Goal: Task Accomplishment & Management: Manage account settings

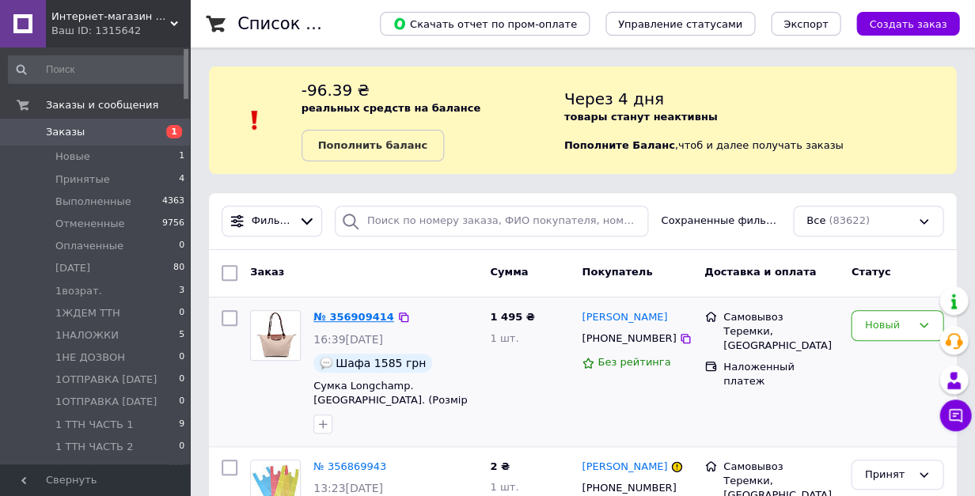
click at [359, 316] on link "№ 356909414" at bounding box center [353, 317] width 81 height 12
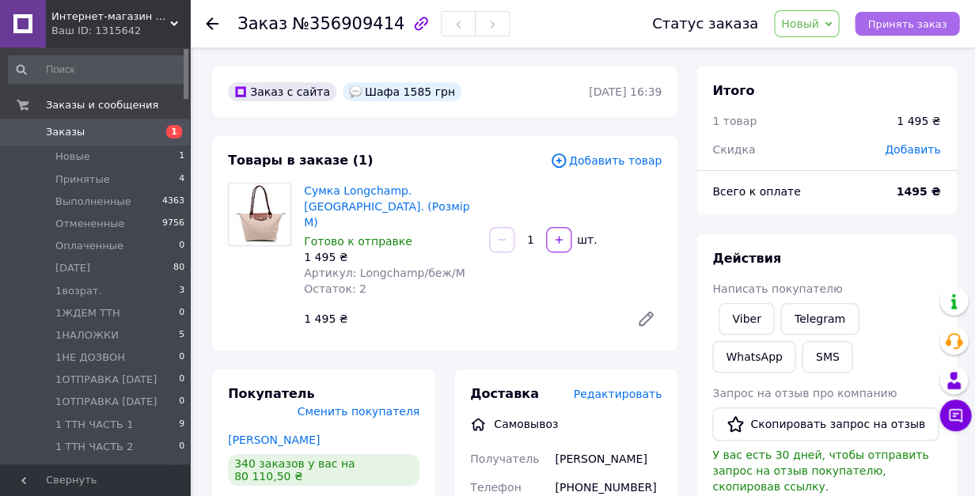
click at [892, 29] on button "Принять заказ" at bounding box center [907, 24] width 104 height 24
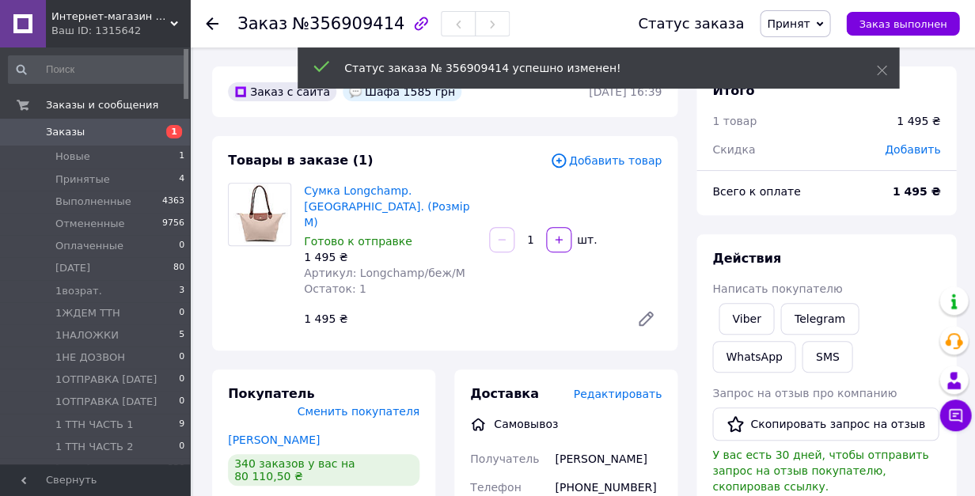
click at [69, 133] on span "Заказы" at bounding box center [65, 132] width 39 height 14
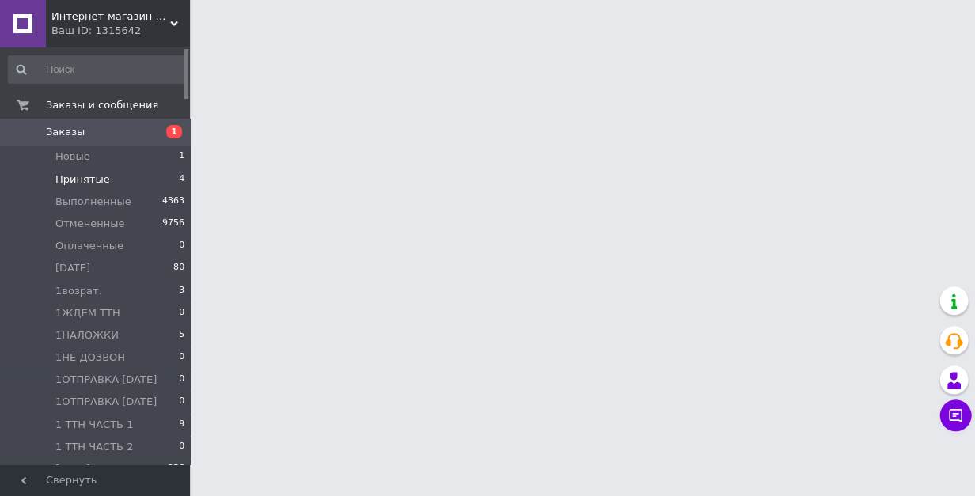
click at [69, 177] on span "Принятые" at bounding box center [82, 180] width 55 height 14
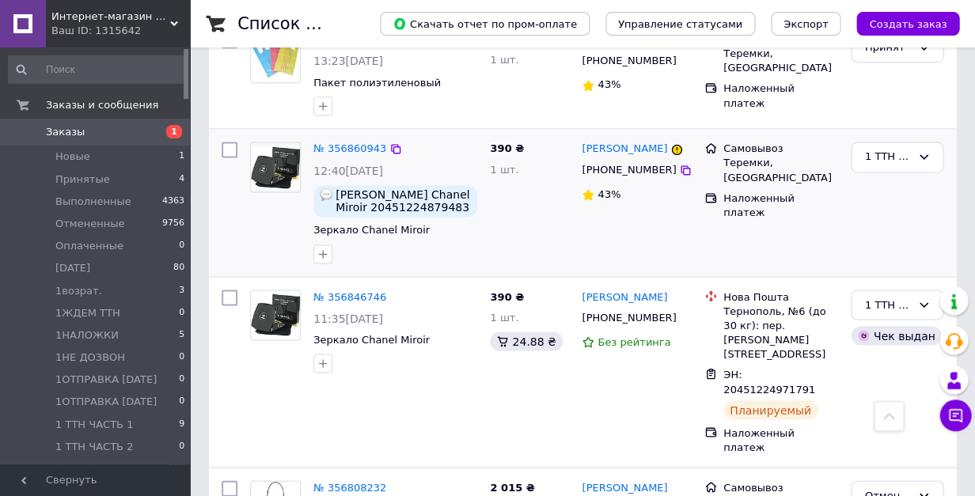
scroll to position [419, 0]
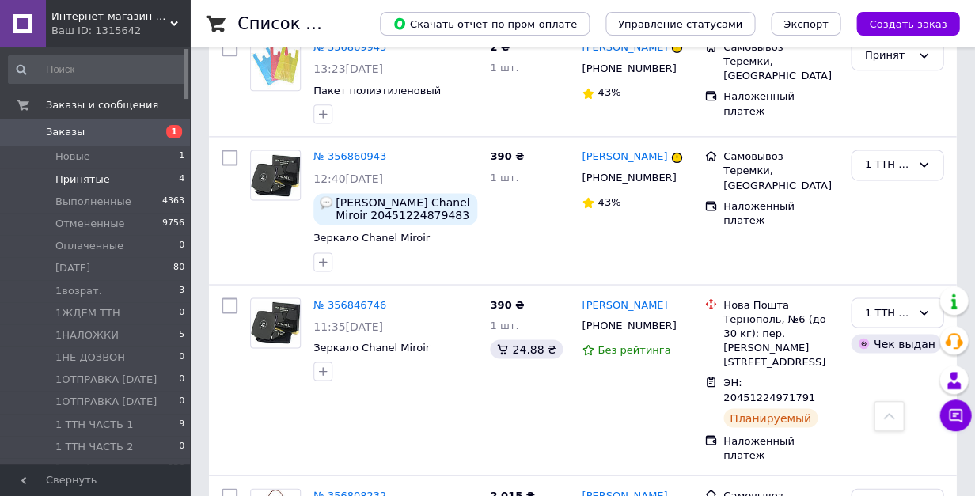
click at [75, 181] on span "Принятые" at bounding box center [82, 180] width 55 height 14
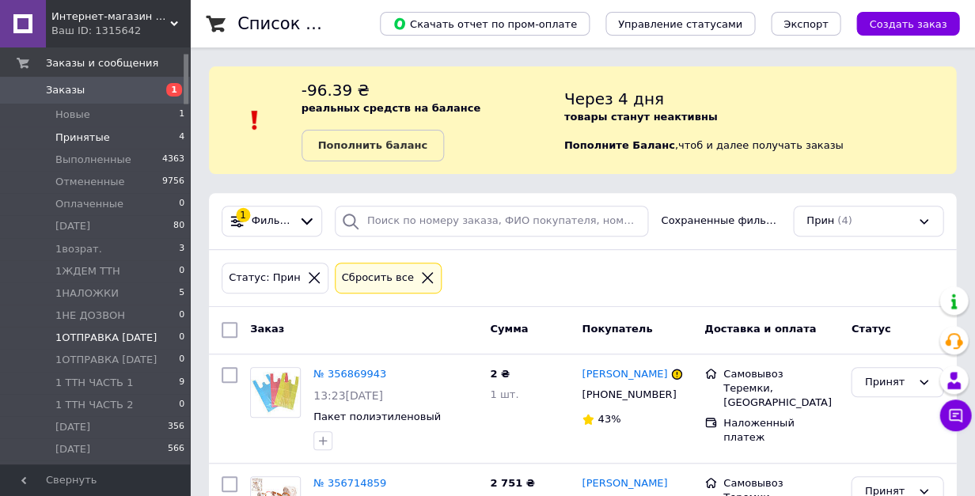
scroll to position [44, 0]
click at [97, 385] on span "1 ТТН ЧАСТЬ 1" at bounding box center [94, 381] width 78 height 14
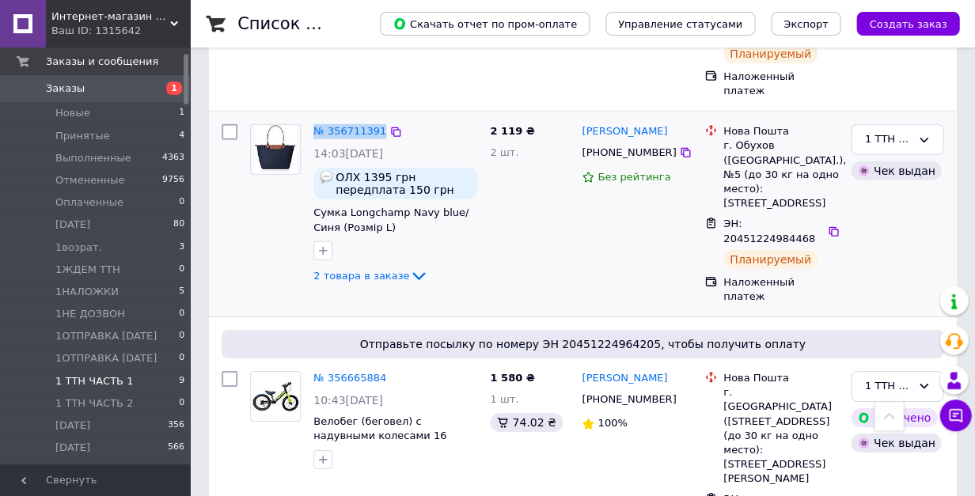
scroll to position [886, 0]
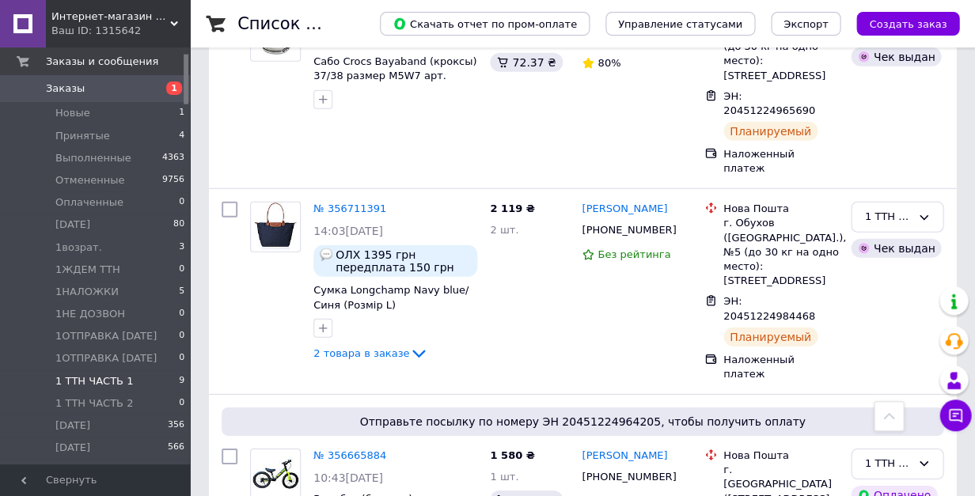
click at [111, 379] on span "1 ТТН ЧАСТЬ 1" at bounding box center [94, 381] width 78 height 14
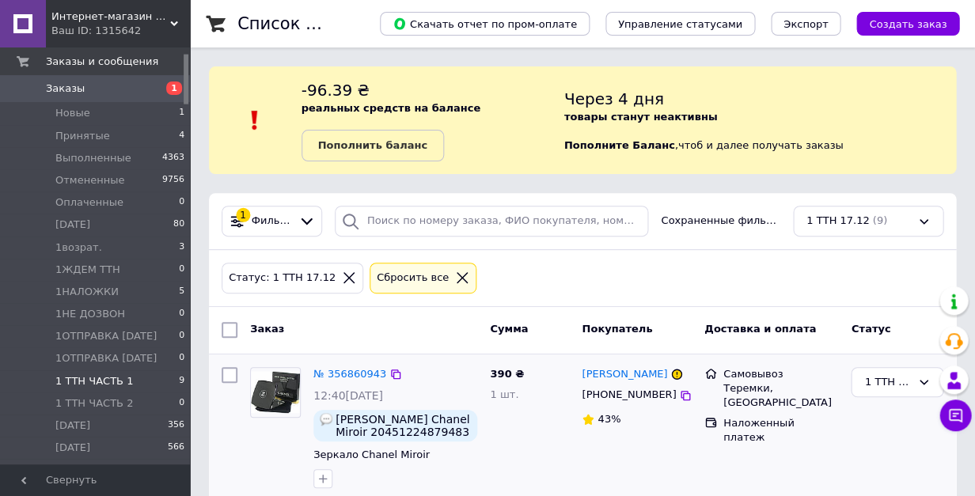
scroll to position [0, 0]
click at [338, 372] on link "№ 356860943" at bounding box center [349, 374] width 73 height 12
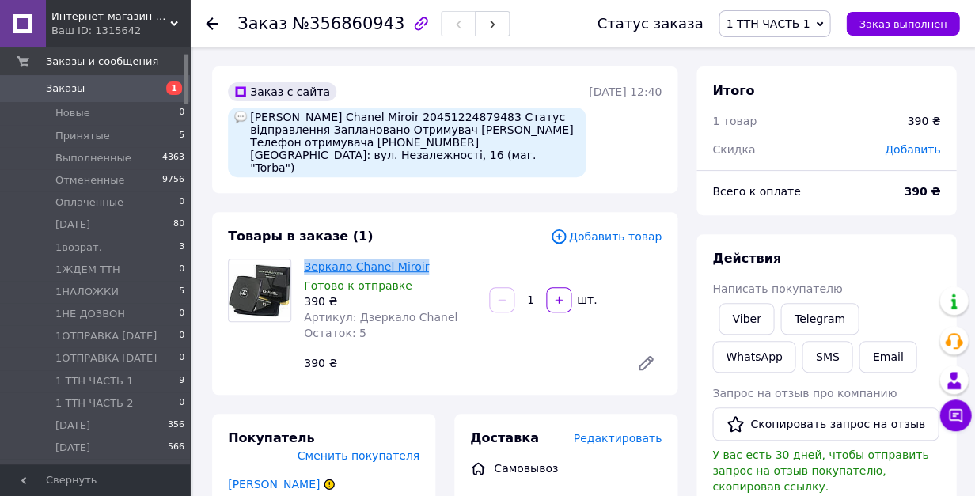
drag, startPoint x: 423, startPoint y: 285, endPoint x: 306, endPoint y: 287, distance: 117.2
click at [306, 275] on span "Зеркало Chanel Miroir" at bounding box center [390, 267] width 173 height 16
copy link "Зеркало Chanel Miroir"
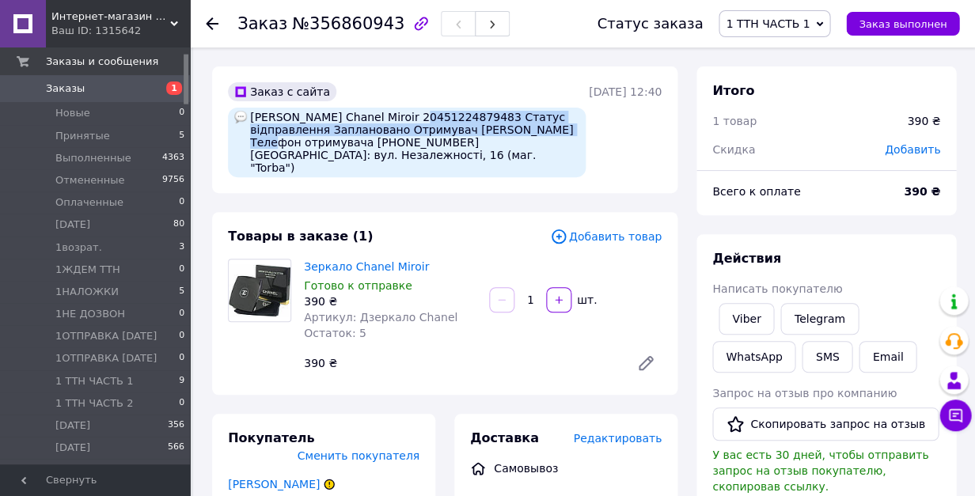
drag, startPoint x: 559, startPoint y: 138, endPoint x: 412, endPoint y: 121, distance: 148.2
click at [412, 121] on div "ТАРАС Дзеркало Chanel Miroir 20451224879483 Статус відправлення Заплановано Отр…" at bounding box center [407, 143] width 358 height 70
copy div "20451224879483 Статус відправлення Заплановано Отримувач Наталія Микулович"
click at [488, 25] on icon "button" at bounding box center [492, 24] width 9 height 9
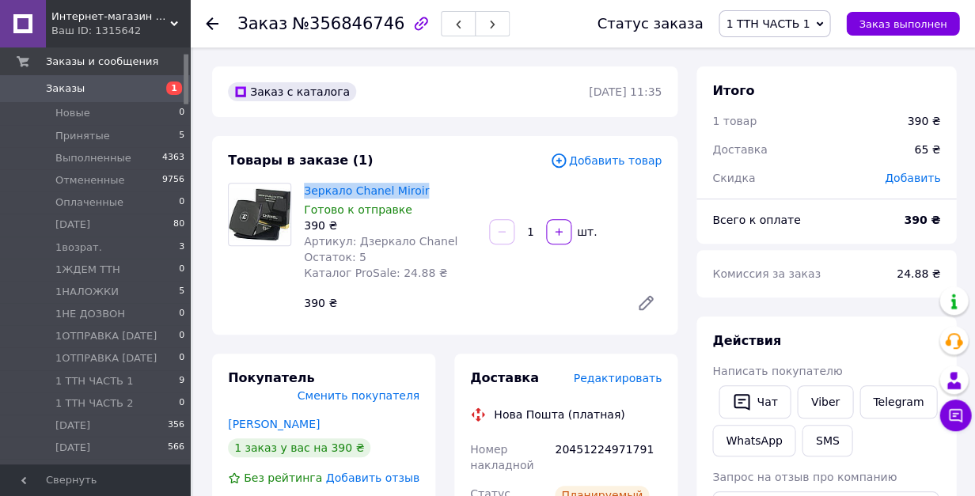
drag, startPoint x: 417, startPoint y: 190, endPoint x: 300, endPoint y: 188, distance: 117.2
click at [300, 188] on div "Зеркало Chanel Miroir Готово к отправке 390 ₴ Артикул: Дзеркало Chanel Остаток:…" at bounding box center [390, 232] width 185 height 104
copy link "Зеркало Chanel Miroir"
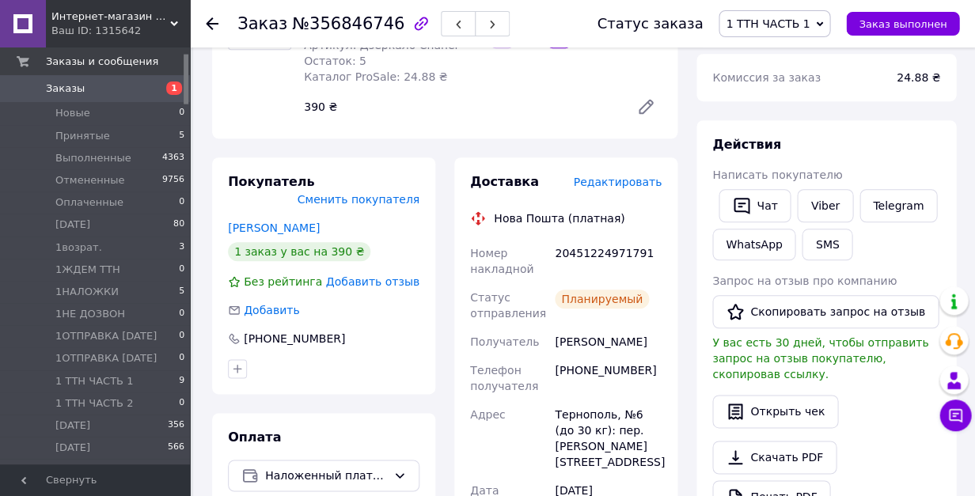
scroll to position [199, 0]
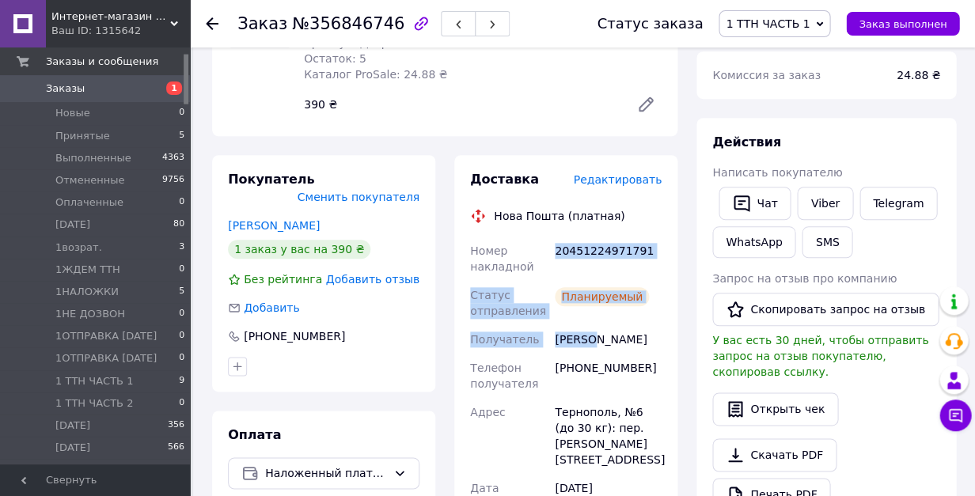
drag, startPoint x: 594, startPoint y: 344, endPoint x: 554, endPoint y: 253, distance: 98.8
copy div "20451224971791 Статус отправления Планируемый Получатель Боднар"
click at [488, 22] on icon "button" at bounding box center [492, 24] width 9 height 9
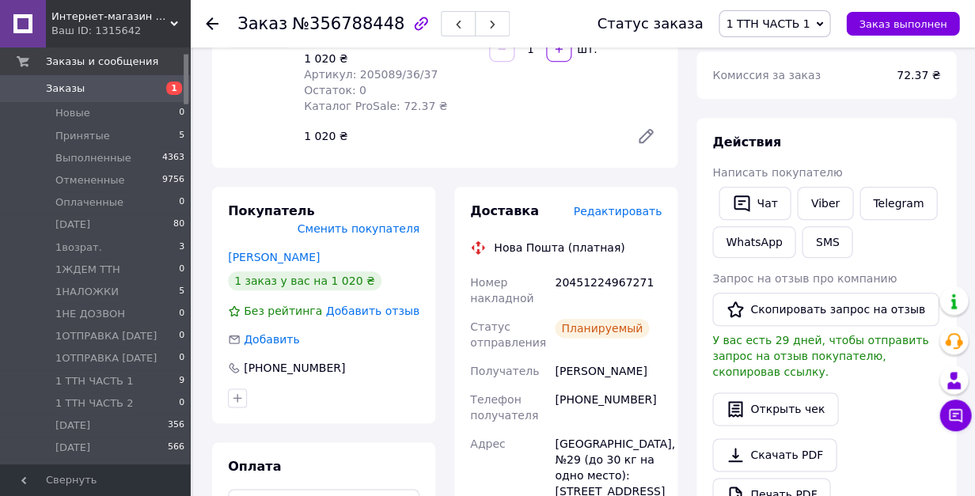
scroll to position [9, 0]
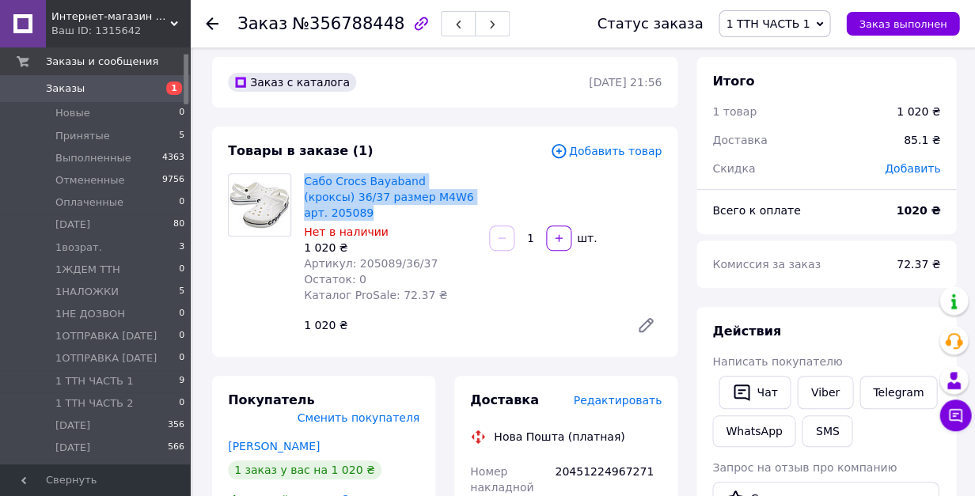
drag, startPoint x: 350, startPoint y: 215, endPoint x: 301, endPoint y: 184, distance: 58.0
click at [301, 184] on div "Сабо Crocs Bayaband (кроксы) 36/37 размер M4W6 арт. 205089 Нет в наличии 1 020 …" at bounding box center [390, 238] width 185 height 136
copy link "Сабо Crocs Bayaband (кроксы) 36/37 размер M4W6 арт. 205089"
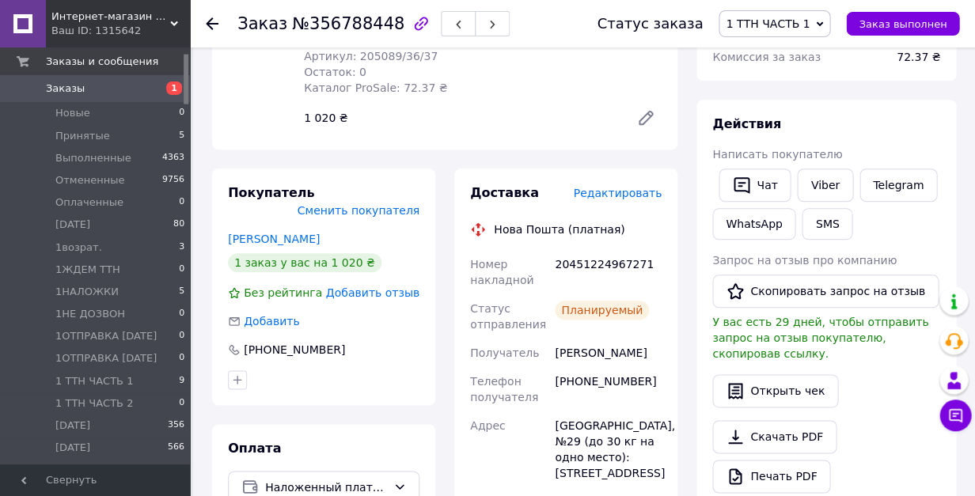
scroll to position [242, 0]
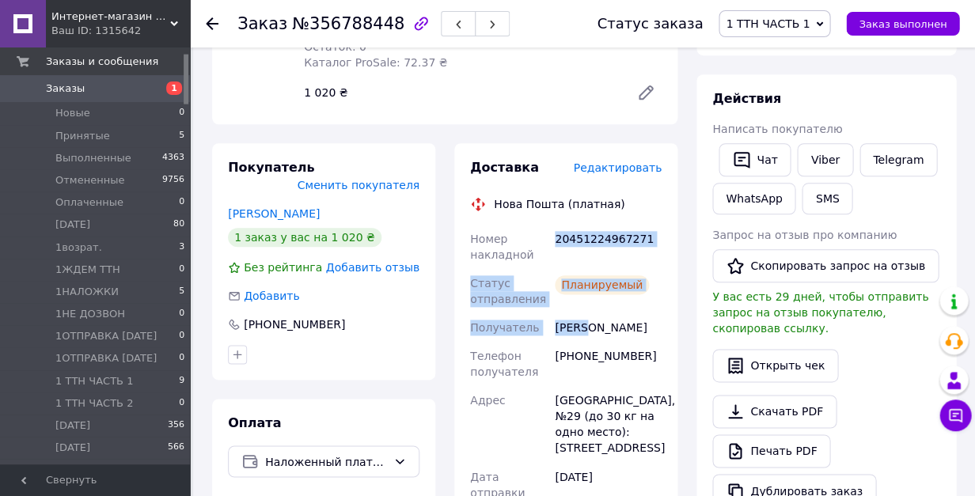
drag, startPoint x: 587, startPoint y: 331, endPoint x: 554, endPoint y: 242, distance: 94.7
copy div "20451224967271 Статус отправления Планируемый Получатель Катуш"
click at [488, 28] on icon "button" at bounding box center [492, 24] width 9 height 9
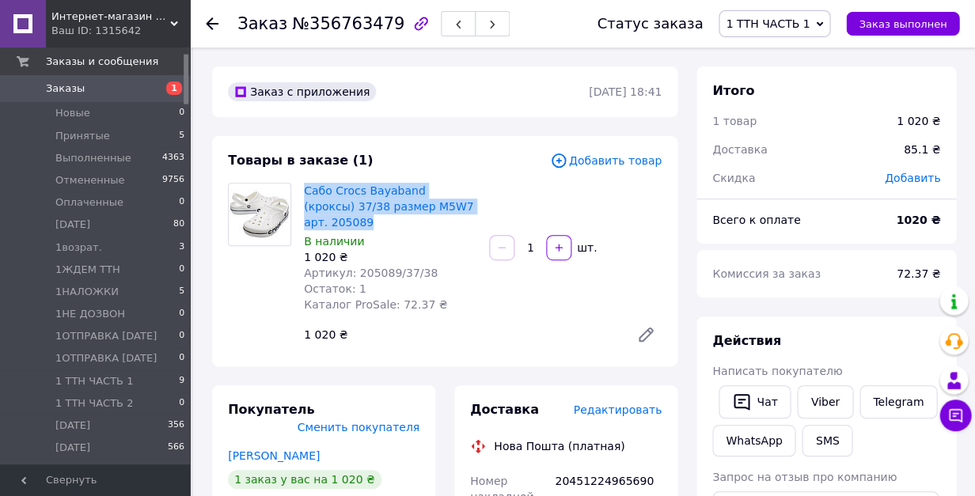
drag, startPoint x: 348, startPoint y: 226, endPoint x: 302, endPoint y: 192, distance: 57.1
click at [302, 192] on div "Сабо Crocs Bayaband (кроксы) 37/38 размер M5W7 арт. 205089 В наличии 1 020 ₴ Ар…" at bounding box center [390, 248] width 185 height 136
copy link "Сабо Crocs Bayaband (кроксы) 37/38 размер M5W7 арт. 205089"
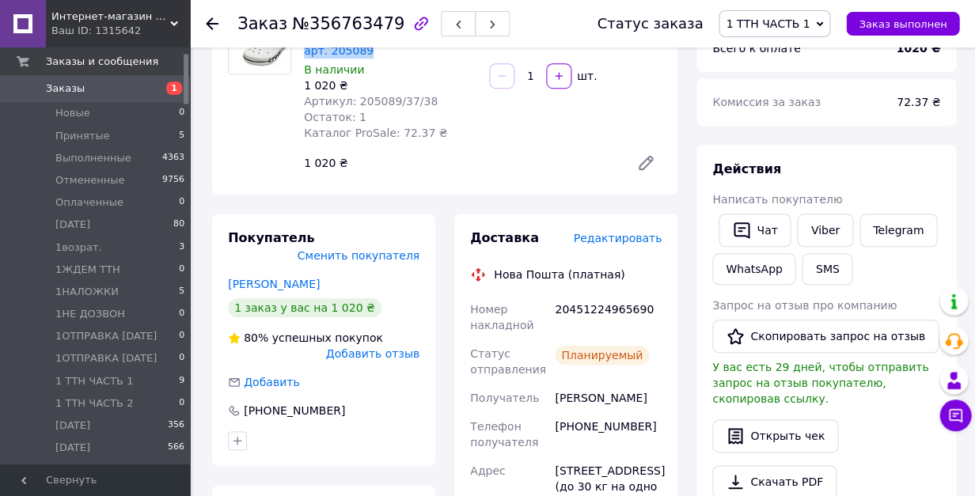
scroll to position [278, 0]
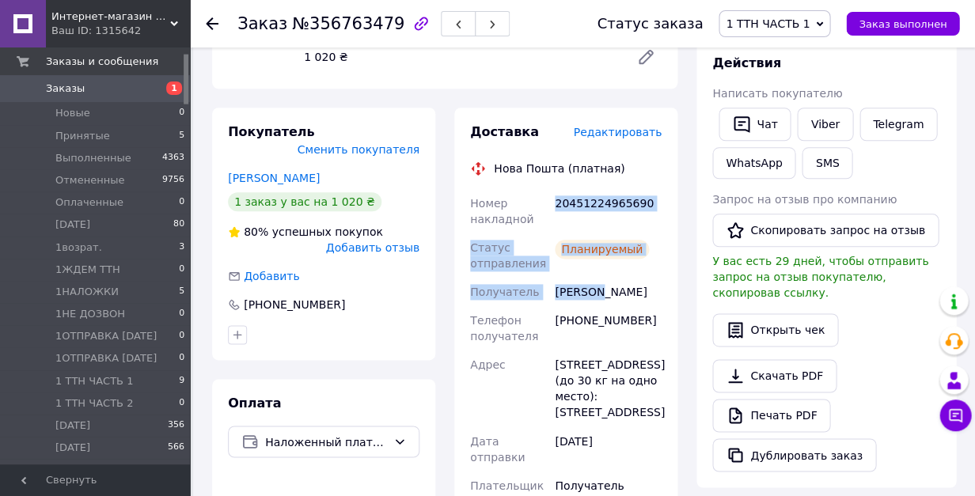
drag, startPoint x: 597, startPoint y: 294, endPoint x: 553, endPoint y: 205, distance: 99.5
click at [553, 205] on div "Номер накладной 20451224965690 Статус отправления Планируемый Получатель Сторча…" at bounding box center [566, 486] width 198 height 595
copy div "20451224965690 Статус отправления Планируемый Получатель Сторчак"
click at [488, 24] on icon "button" at bounding box center [492, 24] width 9 height 9
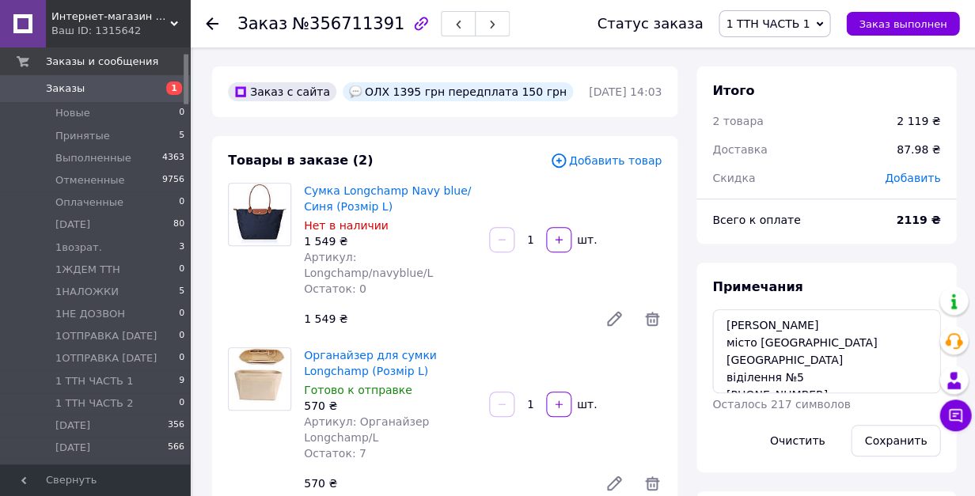
scroll to position [320, 0]
drag, startPoint x: 391, startPoint y: 208, endPoint x: 299, endPoint y: 192, distance: 93.3
click at [299, 192] on div "Сумка Longchamp Navy blue/Синя (Розмір L) Нет в наличии 1 549 ₴ Артикул: Longch…" at bounding box center [390, 240] width 185 height 120
copy link "Сумка Longchamp Navy blue/Синя (Розмір L)"
drag, startPoint x: 425, startPoint y: 358, endPoint x: 301, endPoint y: 344, distance: 125.1
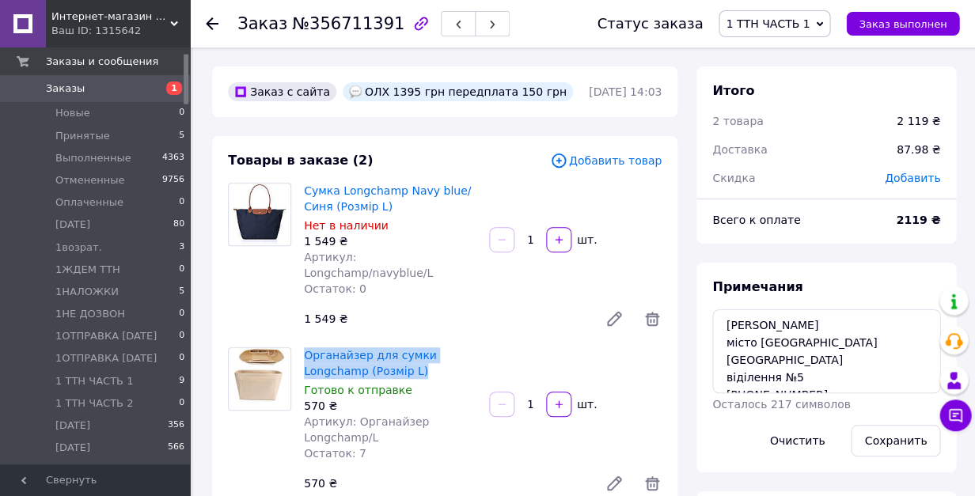
click at [301, 344] on div "Органайзер для сумки Longchamp (Розмір L) Готово к отправке 570 ₴ Артикул: Орга…" at bounding box center [390, 404] width 185 height 120
copy link "Органайзер для сумки Longchamp (Розмір L)"
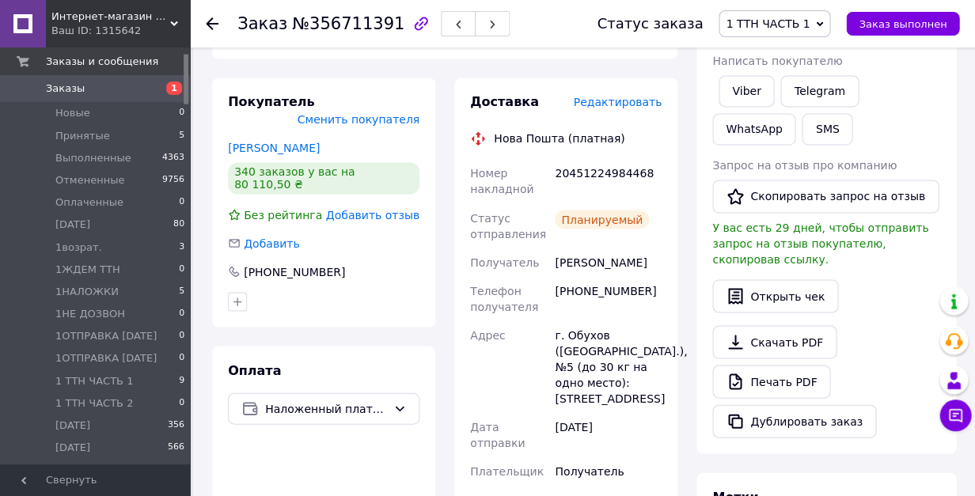
scroll to position [521, 0]
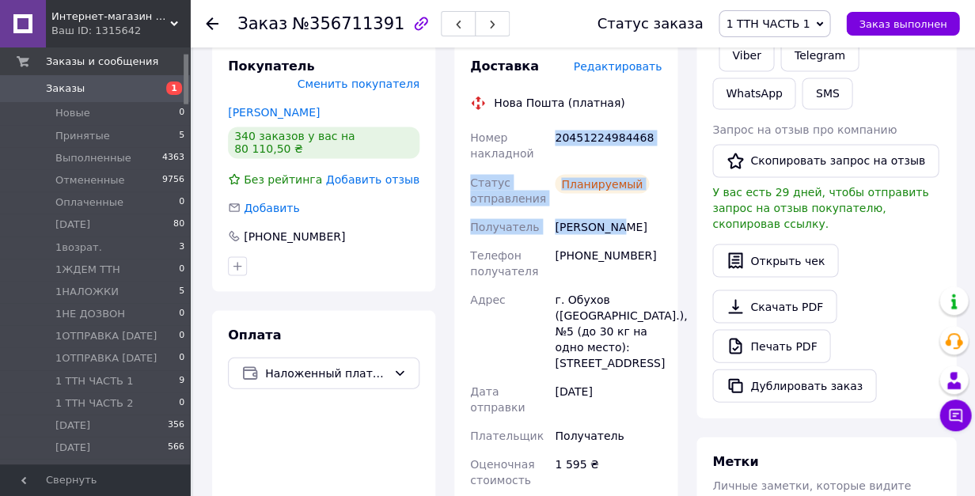
drag, startPoint x: 617, startPoint y: 214, endPoint x: 555, endPoint y: 127, distance: 106.7
click at [555, 127] on div "Номер накладной 20451224984468 Статус отправления Планируемый Получатель Потебе…" at bounding box center [566, 428] width 198 height 611
click at [488, 20] on icon "button" at bounding box center [492, 24] width 9 height 9
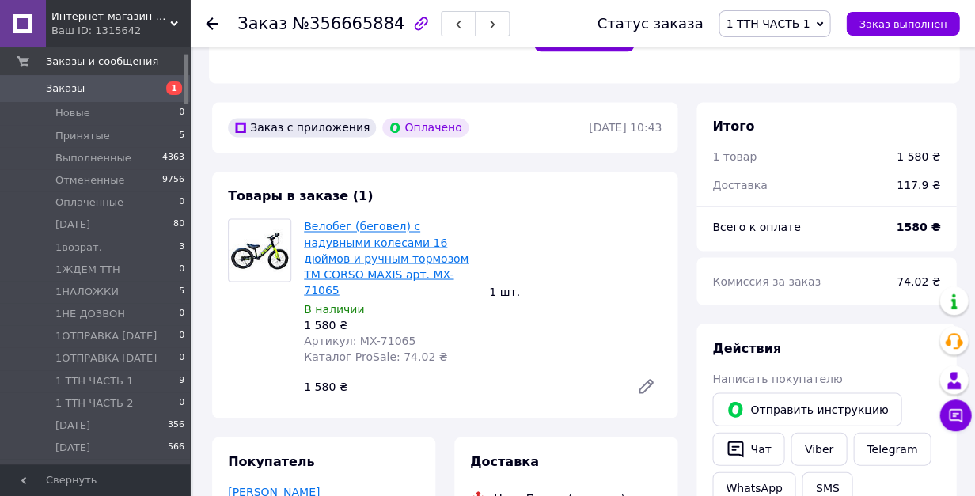
scroll to position [74, 0]
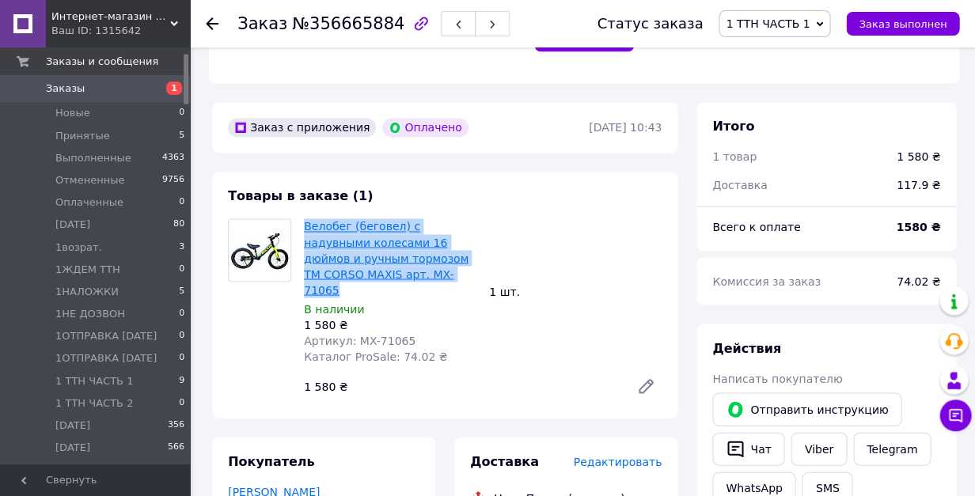
drag, startPoint x: 418, startPoint y: 248, endPoint x: 304, endPoint y: 200, distance: 123.5
click at [304, 218] on span "Велобег (беговел) с надувными колесами 16 дюймов и ручным тормозом TM CORSO MAX…" at bounding box center [390, 257] width 173 height 79
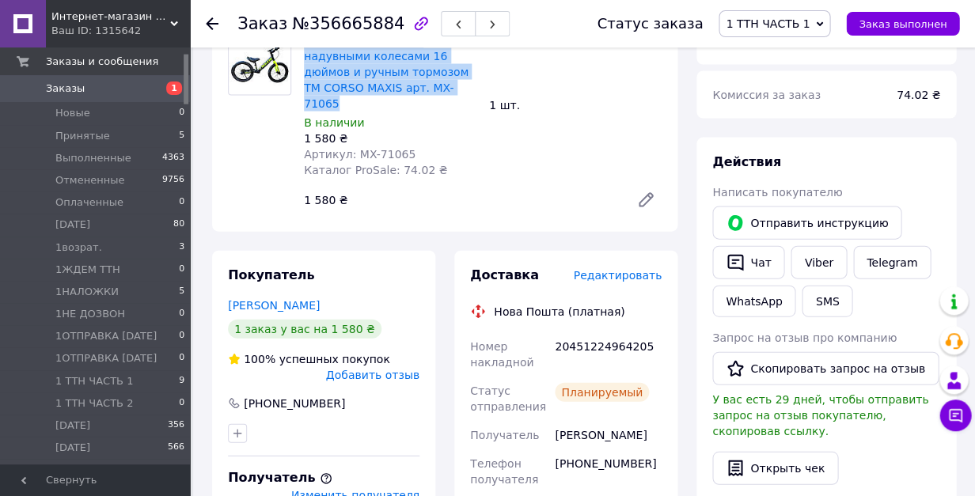
scroll to position [670, 0]
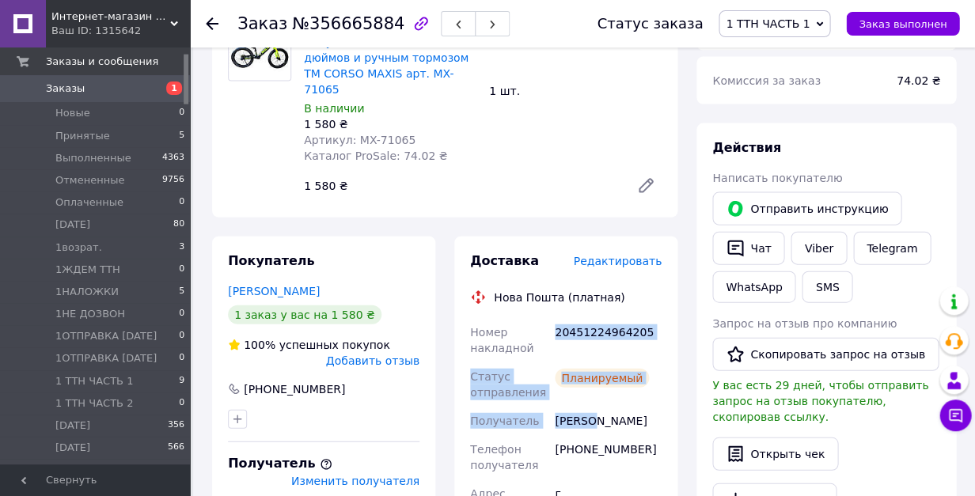
drag, startPoint x: 596, startPoint y: 375, endPoint x: 555, endPoint y: 290, distance: 94.9
click at [488, 21] on icon "button" at bounding box center [492, 24] width 9 height 9
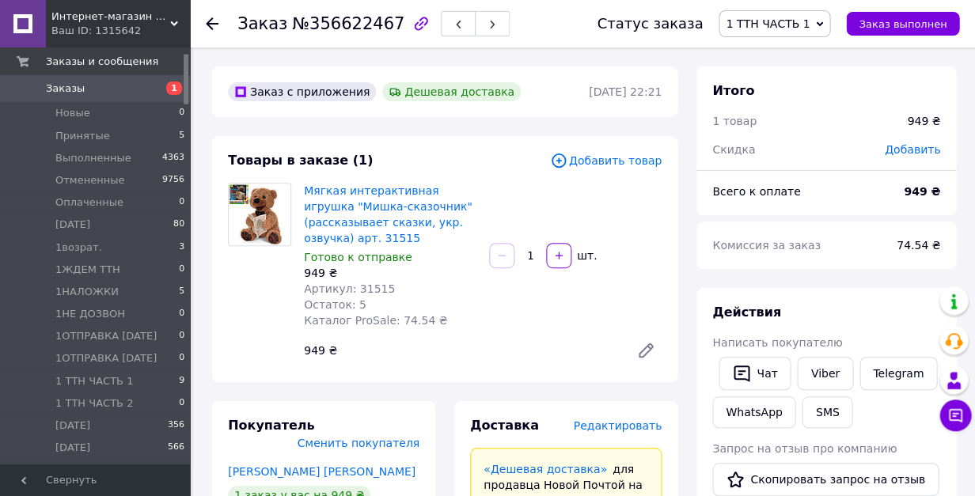
scroll to position [89, 0]
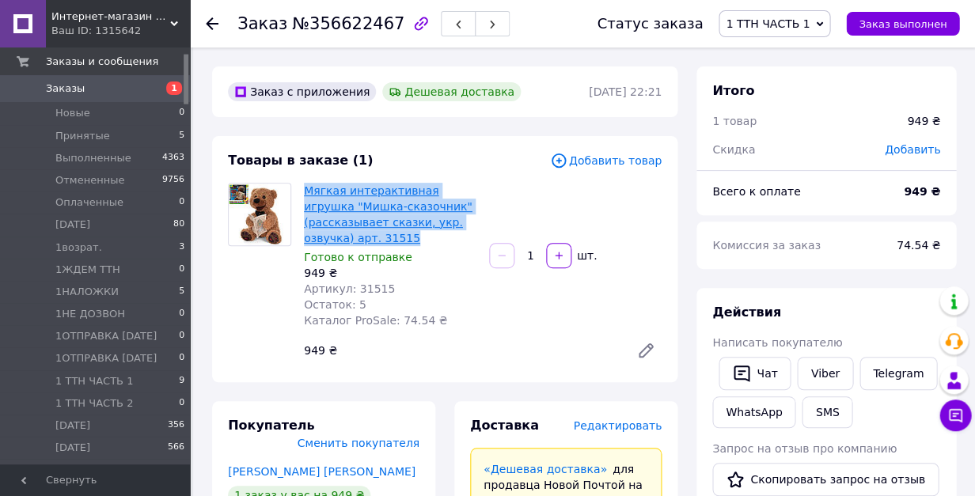
drag, startPoint x: 337, startPoint y: 237, endPoint x: 304, endPoint y: 194, distance: 54.1
click at [304, 195] on span "Мягкая интерактивная игрушка "Мишка-сказочник" (рассказывает сказки, укр. озвуч…" at bounding box center [390, 214] width 173 height 63
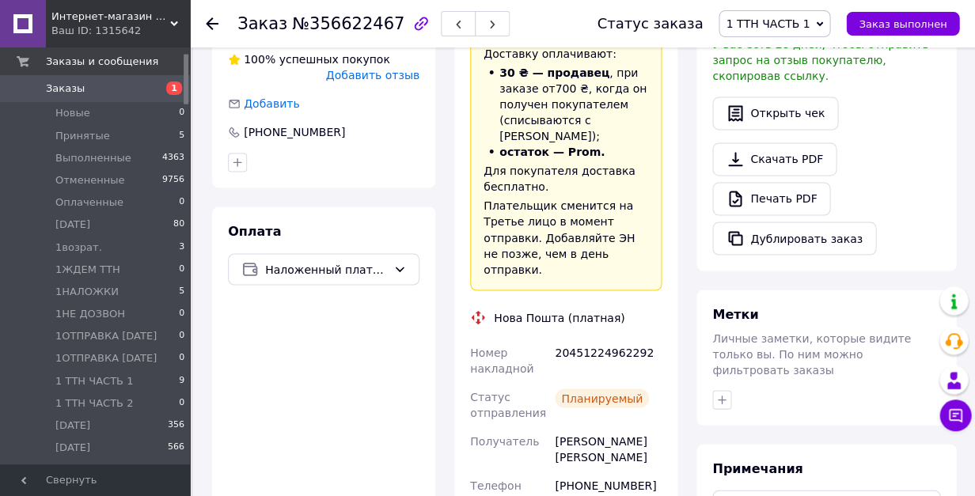
scroll to position [497, 0]
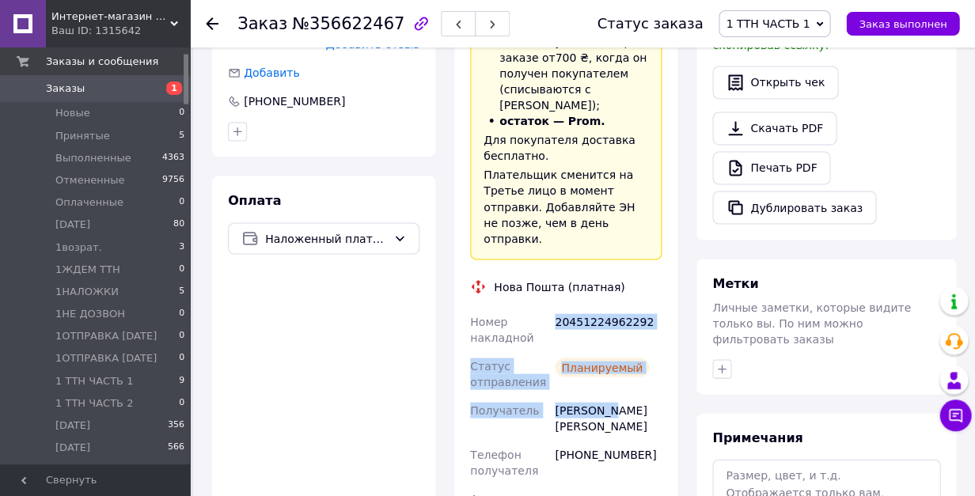
drag, startPoint x: 606, startPoint y: 382, endPoint x: 551, endPoint y: 288, distance: 108.6
click at [488, 23] on icon "button" at bounding box center [492, 24] width 9 height 9
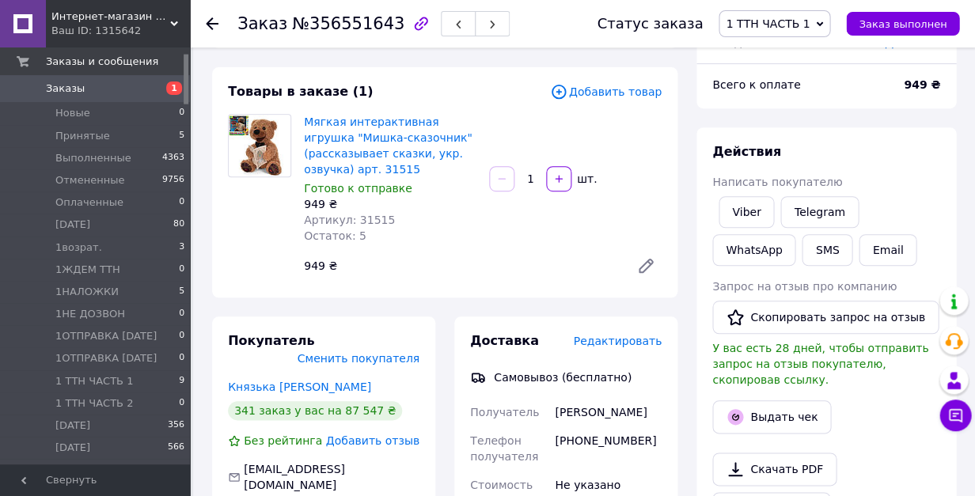
scroll to position [69, 0]
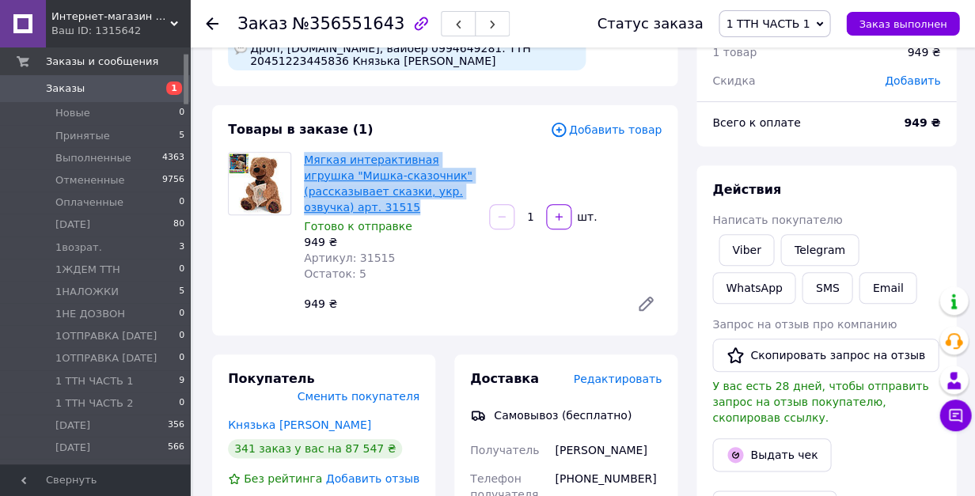
drag, startPoint x: 337, startPoint y: 219, endPoint x: 304, endPoint y: 169, distance: 59.9
click at [304, 169] on span "Мягкая интерактивная игрушка "Мишка-сказочник" (рассказывает сказки, укр. озвуч…" at bounding box center [390, 183] width 173 height 63
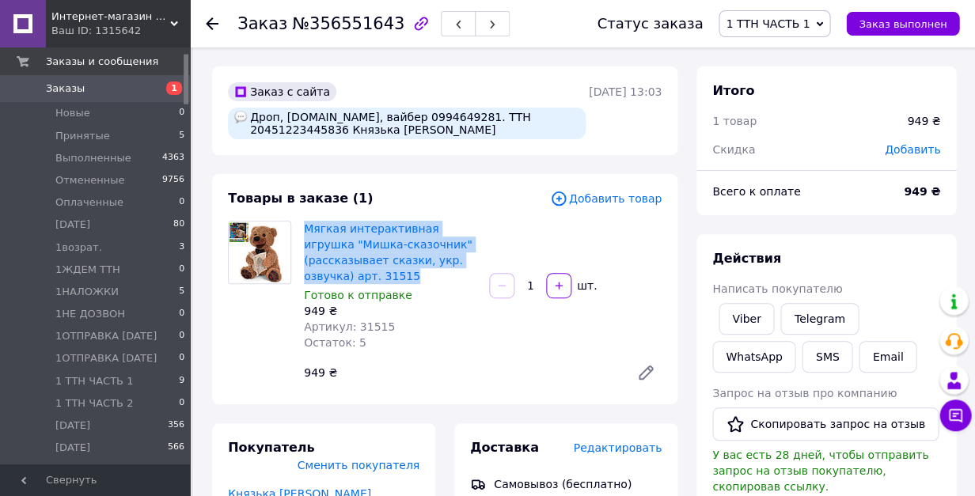
scroll to position [0, 0]
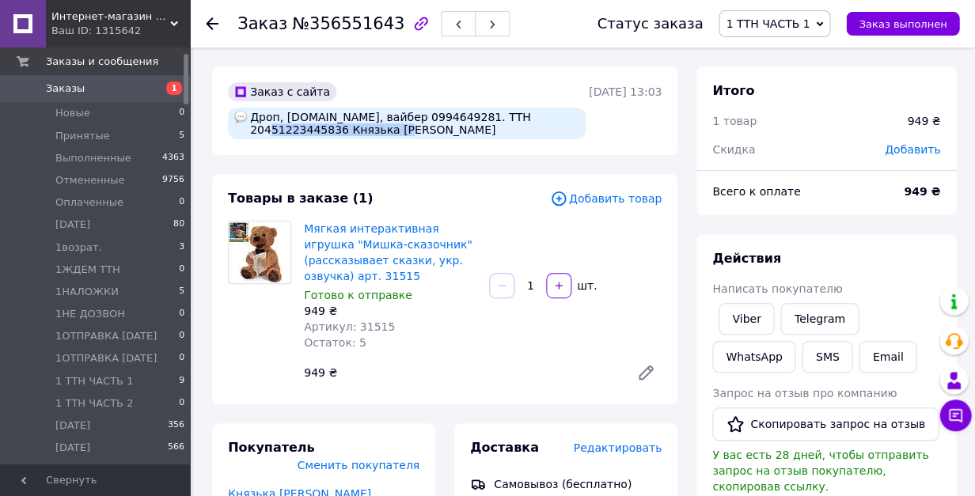
drag, startPoint x: 387, startPoint y: 138, endPoint x: 252, endPoint y: 138, distance: 135.3
click at [251, 138] on div "Дроп, joyplanet.com.ua, вайбер 0994649281. ТТН 20451223445836 Князька Тетяна" at bounding box center [407, 124] width 358 height 32
click at [491, 21] on button "button" at bounding box center [492, 23] width 35 height 25
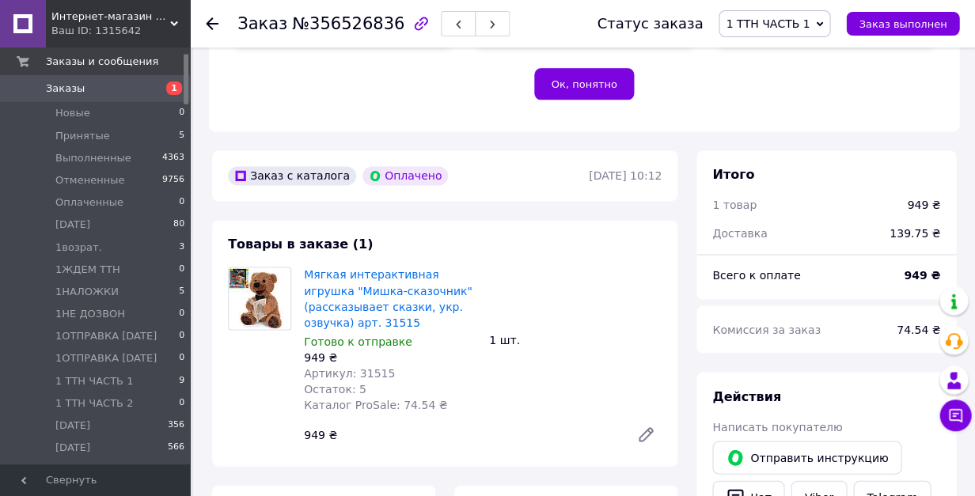
scroll to position [20, 0]
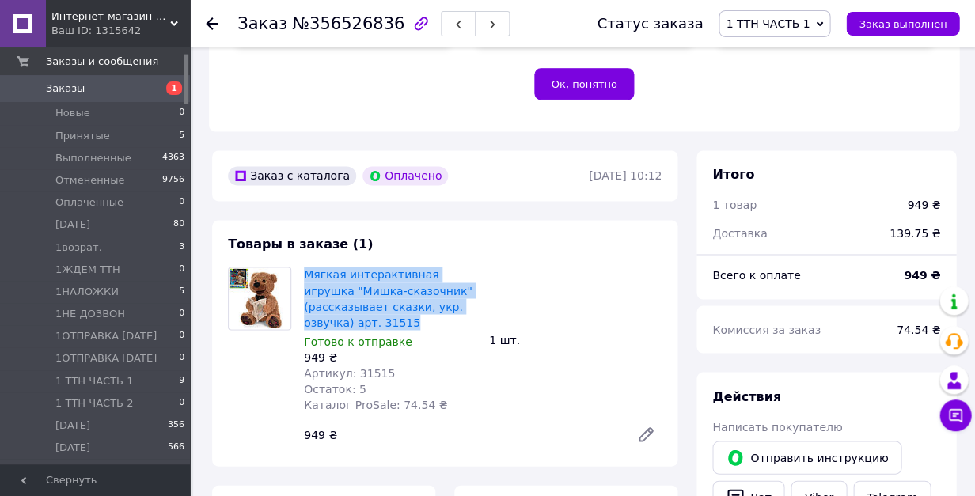
drag, startPoint x: 338, startPoint y: 291, endPoint x: 301, endPoint y: 249, distance: 56.1
click at [301, 264] on div "Мягкая интерактивная игрушка "Мишка-сказочник" (рассказывает сказки, укр. озвуч…" at bounding box center [390, 340] width 185 height 152
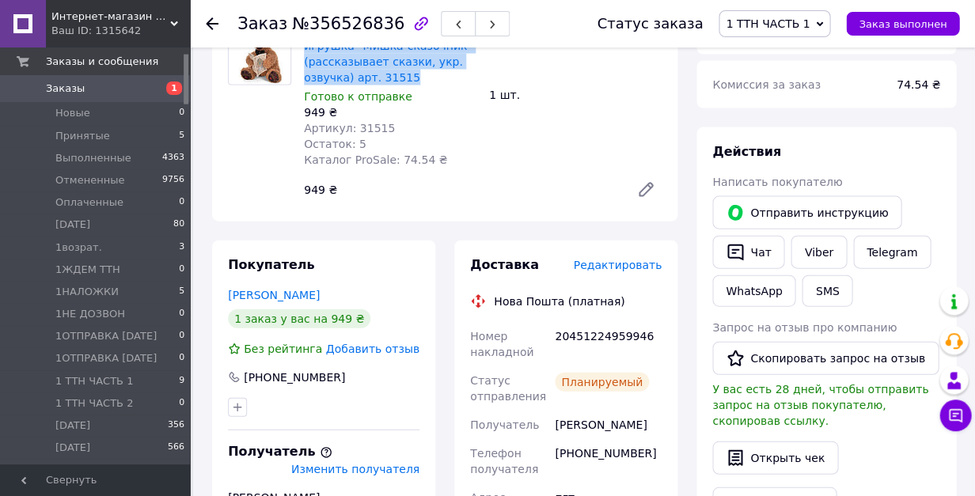
scroll to position [754, 0]
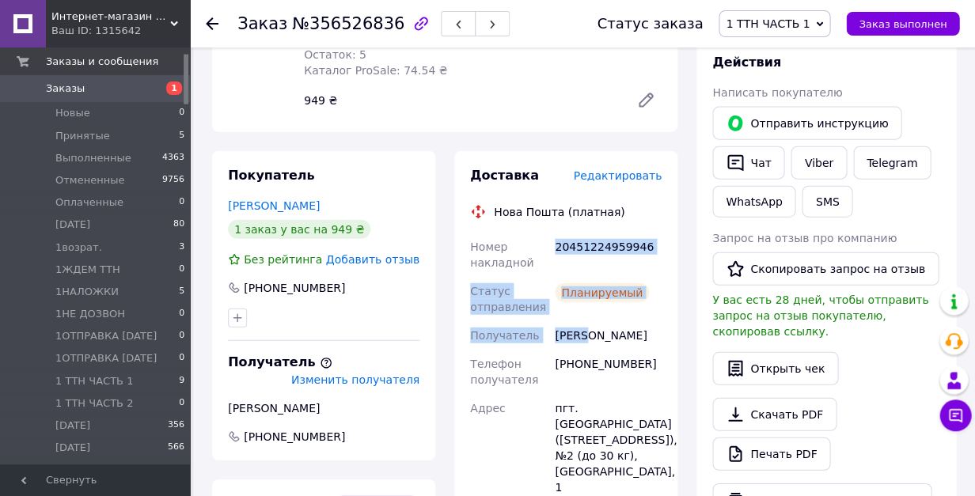
drag, startPoint x: 586, startPoint y: 306, endPoint x: 554, endPoint y: 213, distance: 98.6
click at [554, 233] on div "Номер накладной 20451224959946 Статус отправления Планируемый Получатель Круль …" at bounding box center [566, 448] width 198 height 431
click at [490, 23] on use "button" at bounding box center [492, 25] width 5 height 9
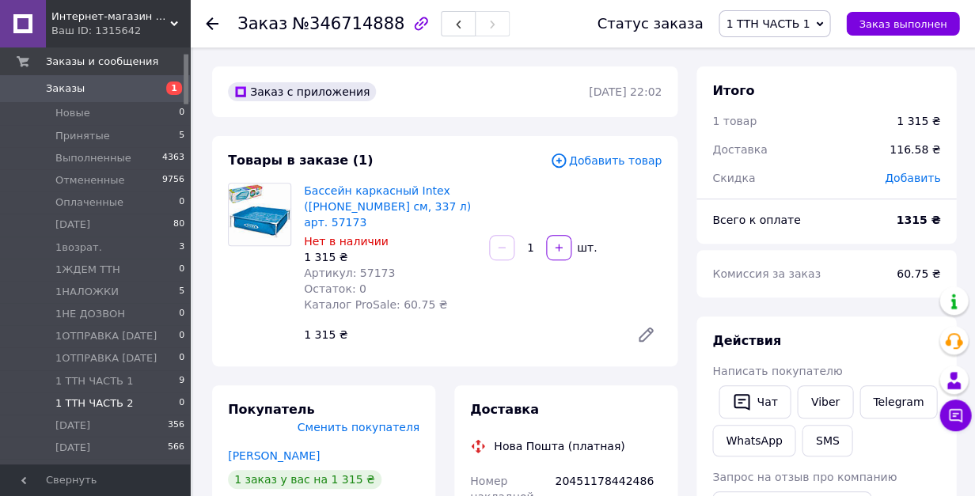
click at [92, 402] on span "1 ТТН ЧАСТЬ 2" at bounding box center [94, 404] width 78 height 14
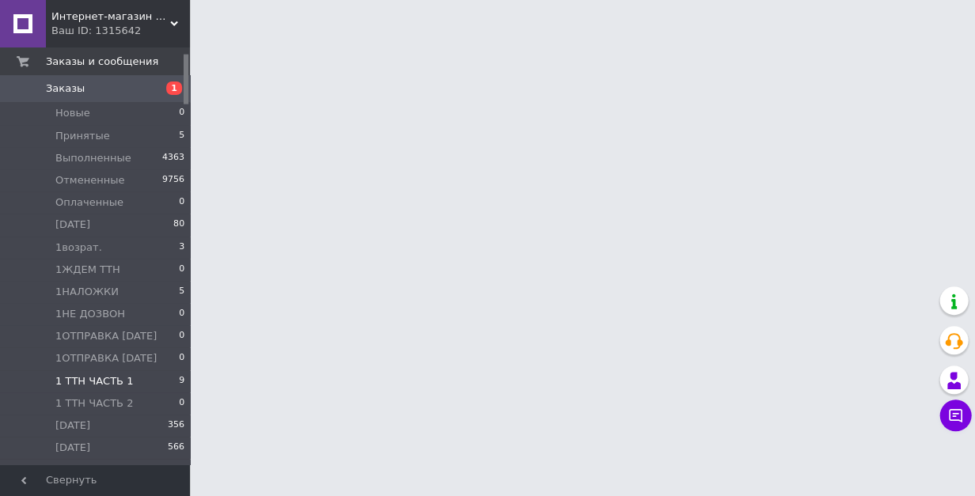
click at [93, 380] on span "1 ТТН ЧАСТЬ 1" at bounding box center [94, 381] width 78 height 14
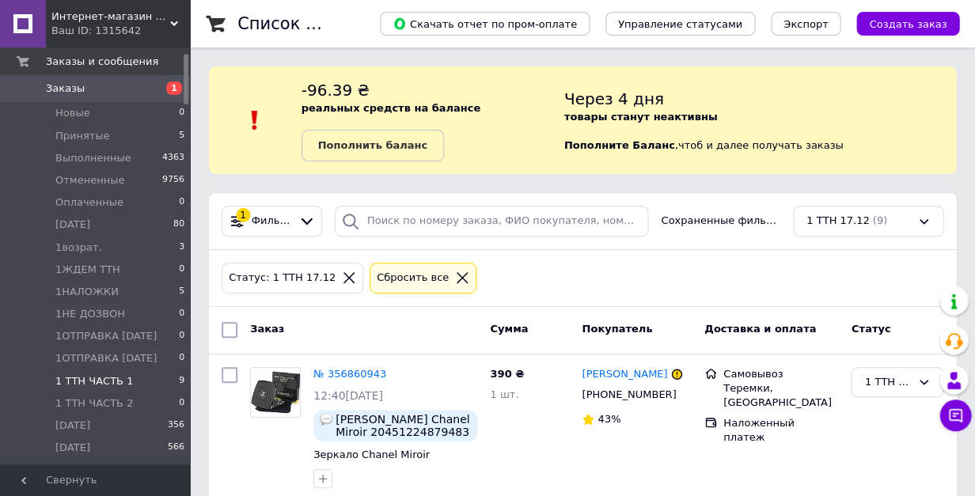
click at [228, 326] on input "checkbox" at bounding box center [230, 330] width 16 height 16
checkbox input "true"
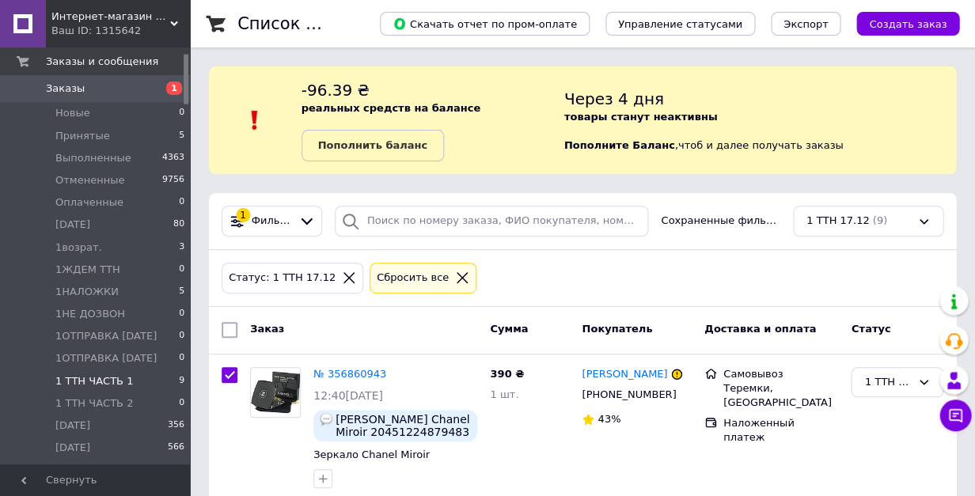
checkbox input "true"
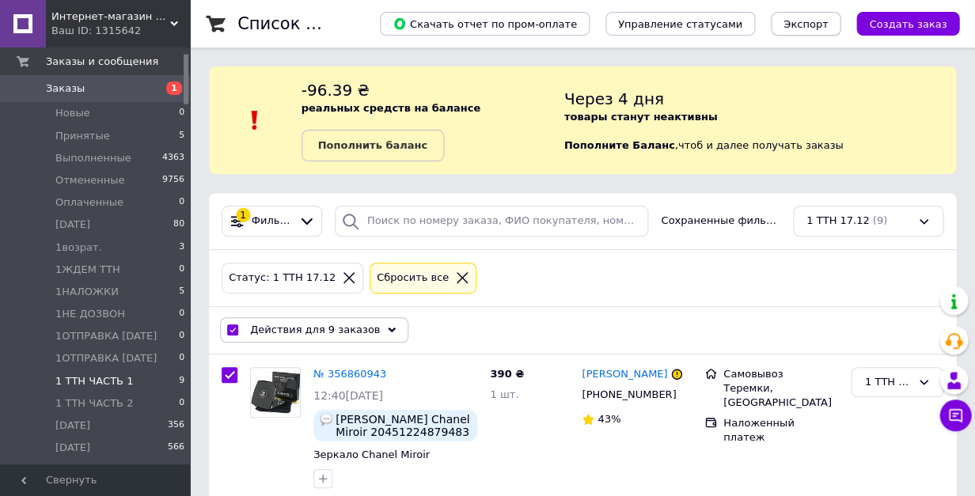
click at [824, 21] on span "Экспорт" at bounding box center [806, 24] width 44 height 12
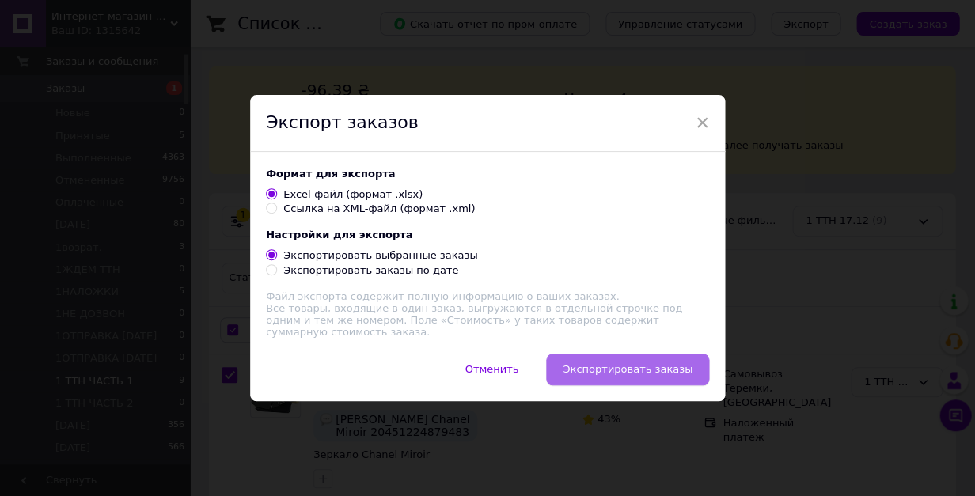
click at [626, 364] on span "Экспортировать заказы" at bounding box center [628, 369] width 130 height 12
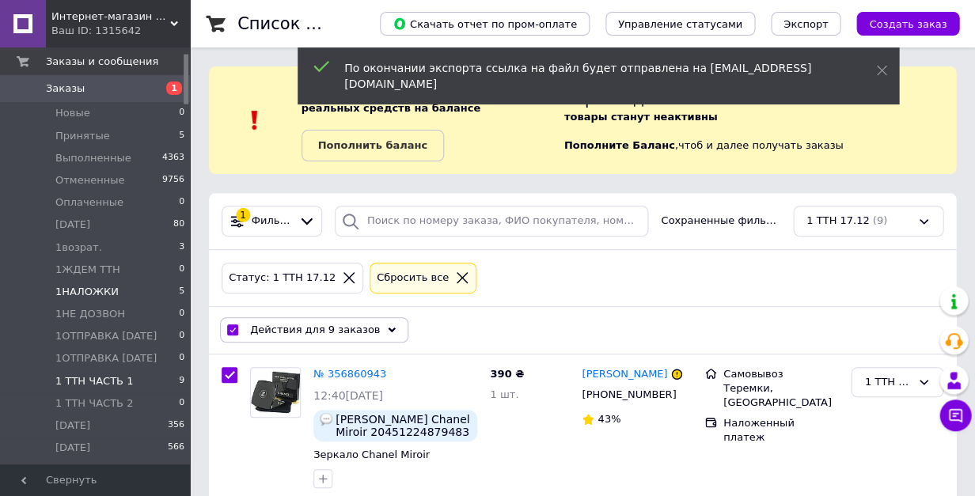
click at [84, 296] on span "1НАЛОЖКИ" at bounding box center [86, 292] width 63 height 14
checkbox input "false"
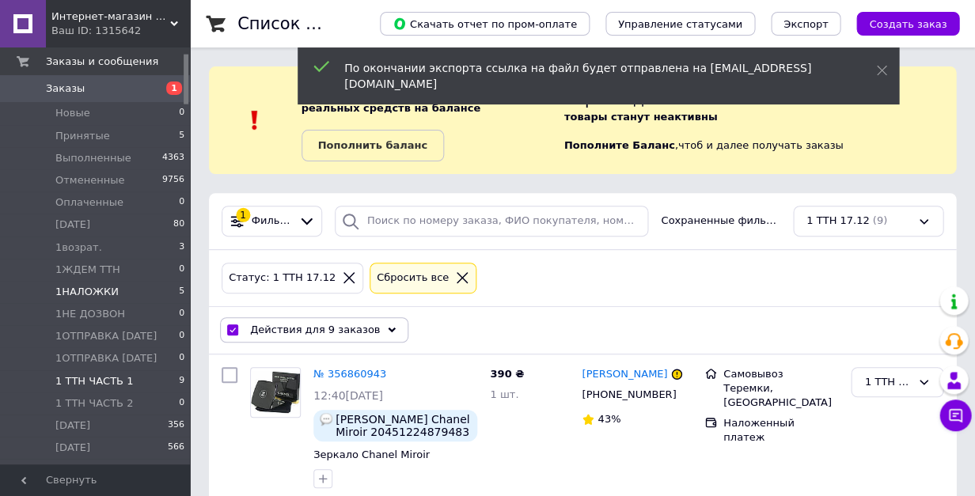
checkbox input "false"
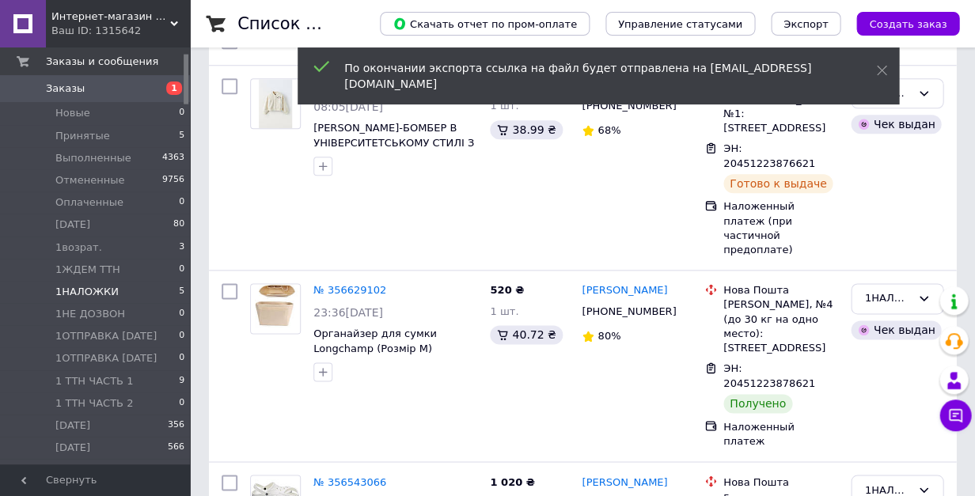
scroll to position [417, 0]
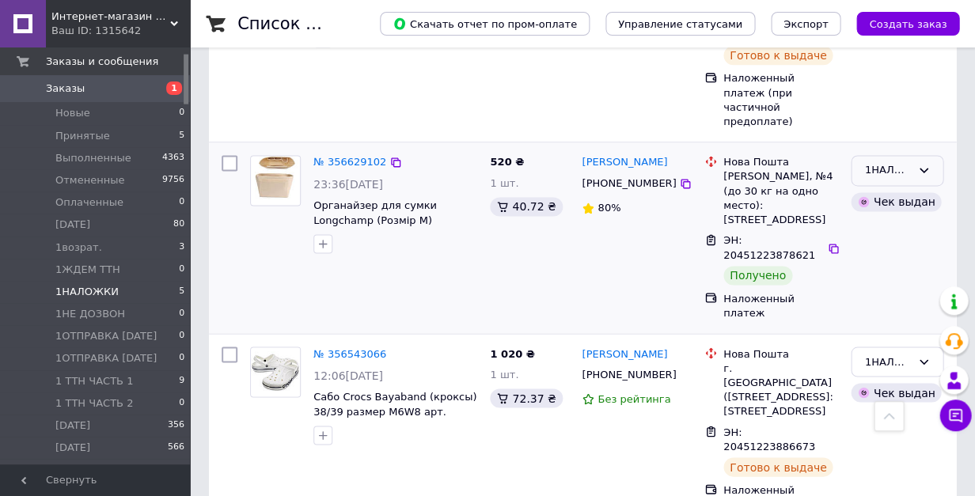
click at [884, 162] on div "1НАЛОЖКИ" at bounding box center [887, 170] width 47 height 17
click at [897, 219] on li "[DATE]" at bounding box center [897, 233] width 91 height 29
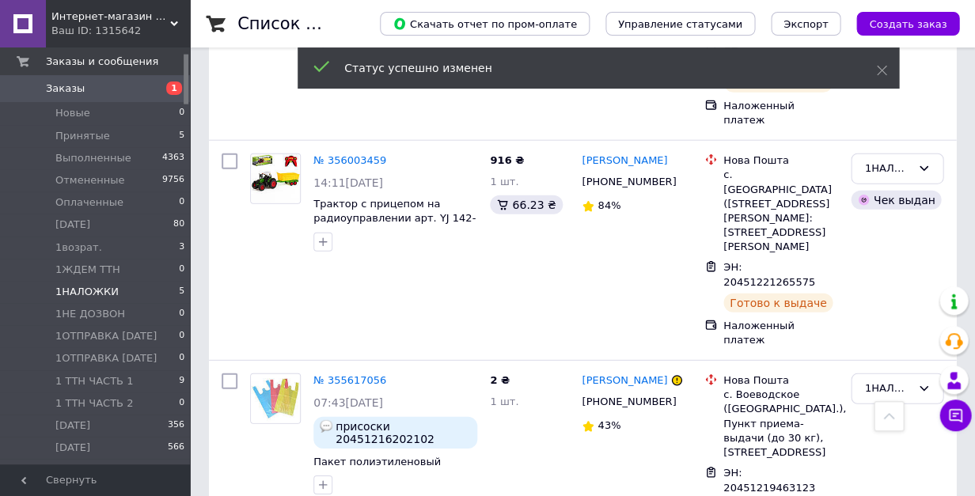
scroll to position [800, 0]
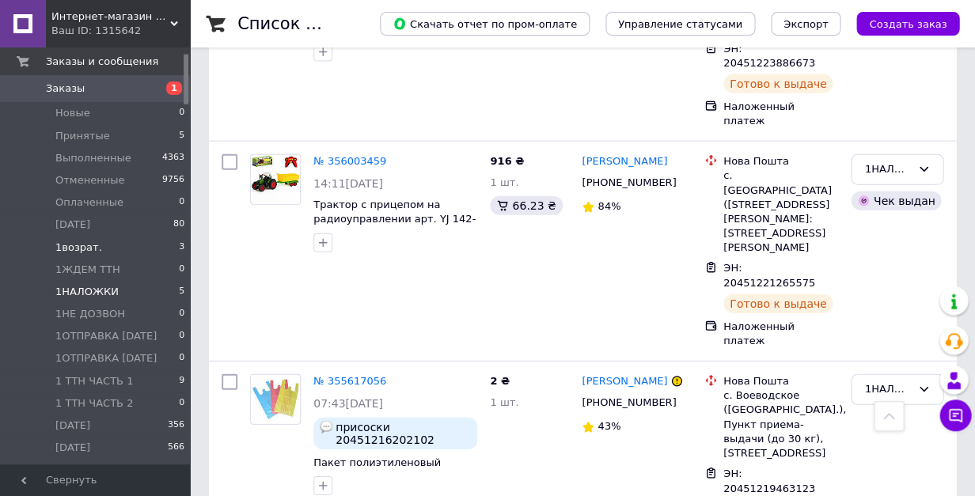
click at [74, 249] on span "1возрат." at bounding box center [78, 248] width 47 height 14
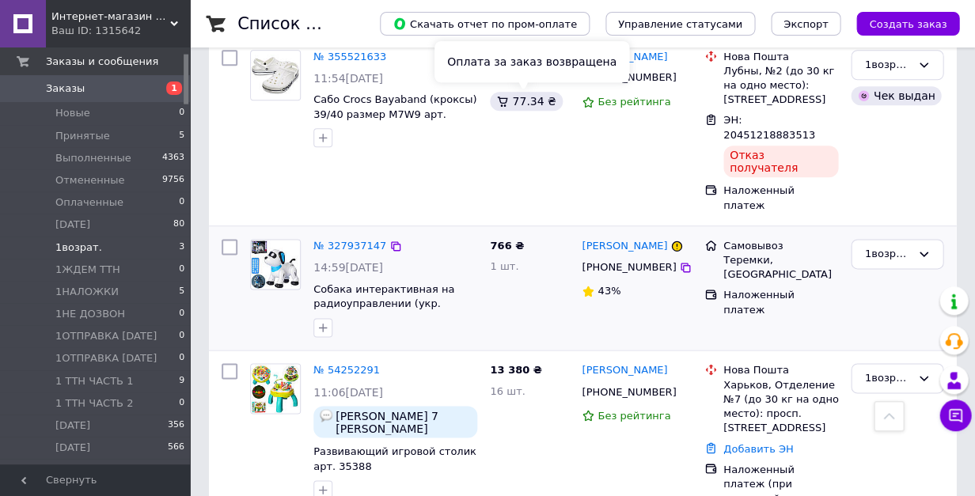
scroll to position [147, 0]
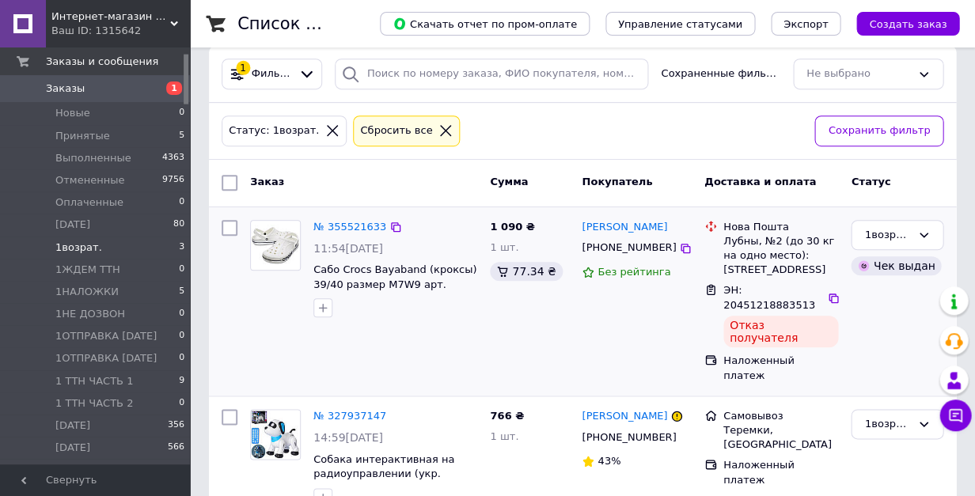
click at [746, 304] on span "ЭН: 20451218883513" at bounding box center [769, 297] width 92 height 27
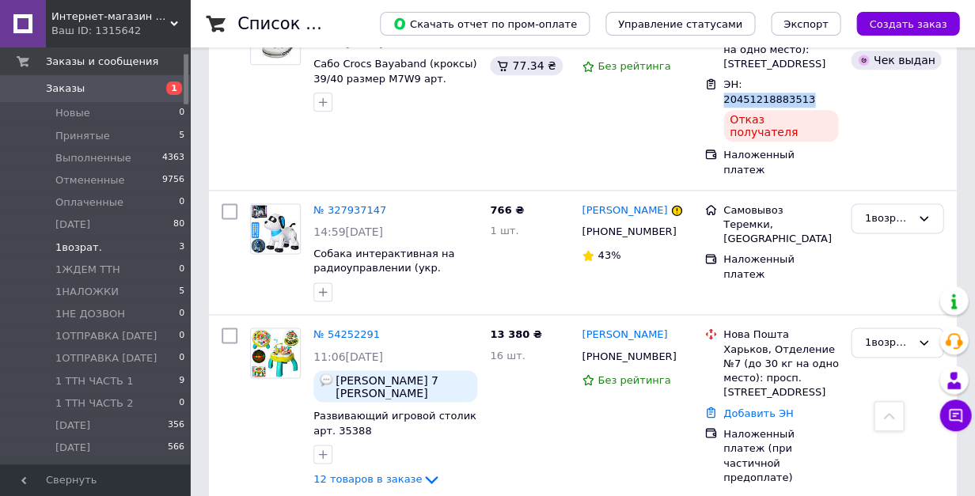
scroll to position [353, 0]
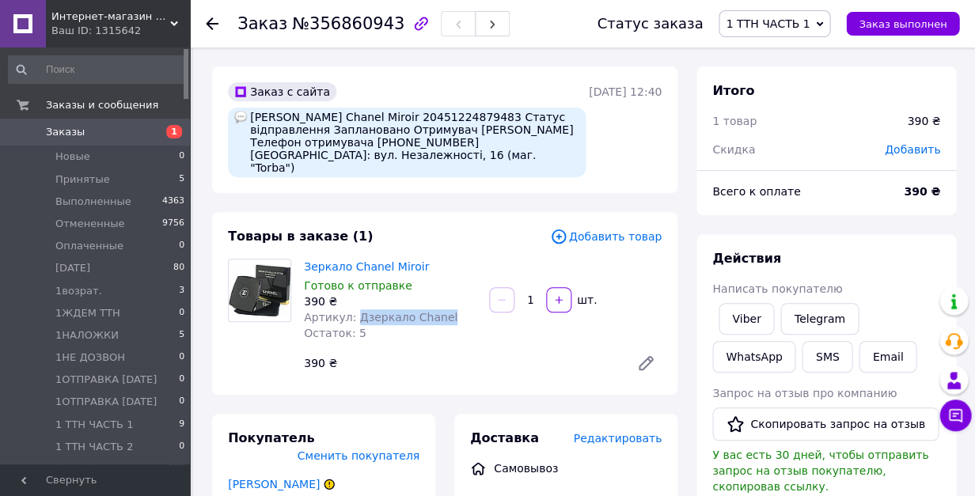
drag, startPoint x: 354, startPoint y: 337, endPoint x: 454, endPoint y: 337, distance: 100.5
click at [454, 325] on div "Артикул: Дзеркало Chanel" at bounding box center [390, 317] width 173 height 16
copy span "Дзеркало Chanel"
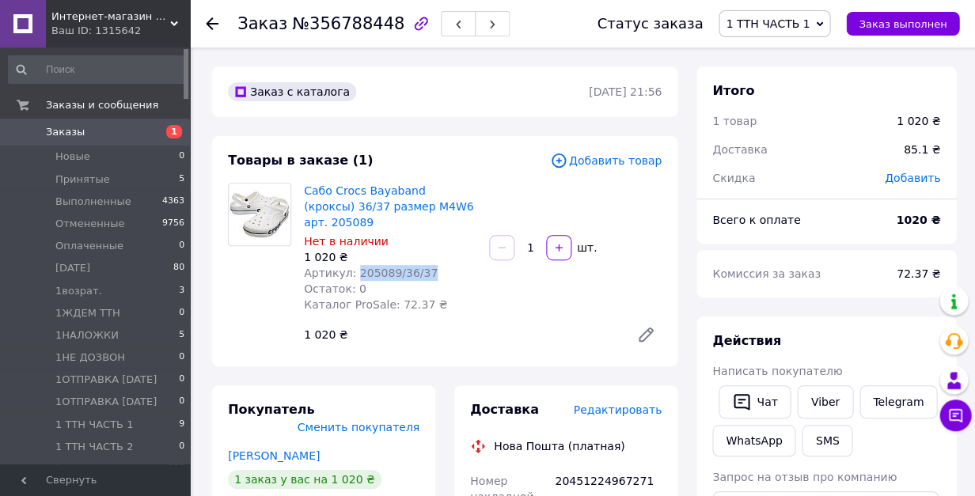
drag, startPoint x: 355, startPoint y: 279, endPoint x: 456, endPoint y: 279, distance: 101.3
click at [456, 279] on div "Артикул: 205089/36/37" at bounding box center [390, 273] width 173 height 16
copy span "205089/36/37"
drag, startPoint x: 353, startPoint y: 277, endPoint x: 473, endPoint y: 277, distance: 120.3
click at [473, 277] on div "Артикул: 205089/37/38" at bounding box center [390, 273] width 173 height 16
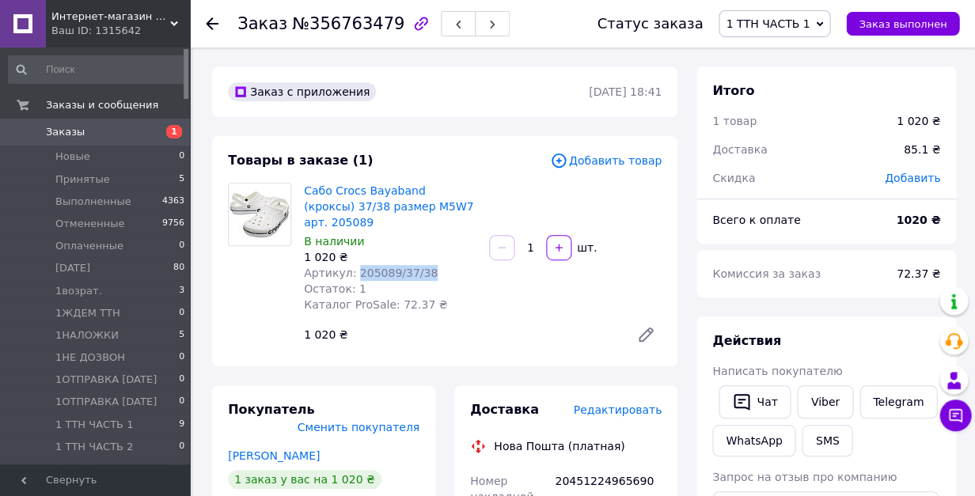
copy span "205089/37/38"
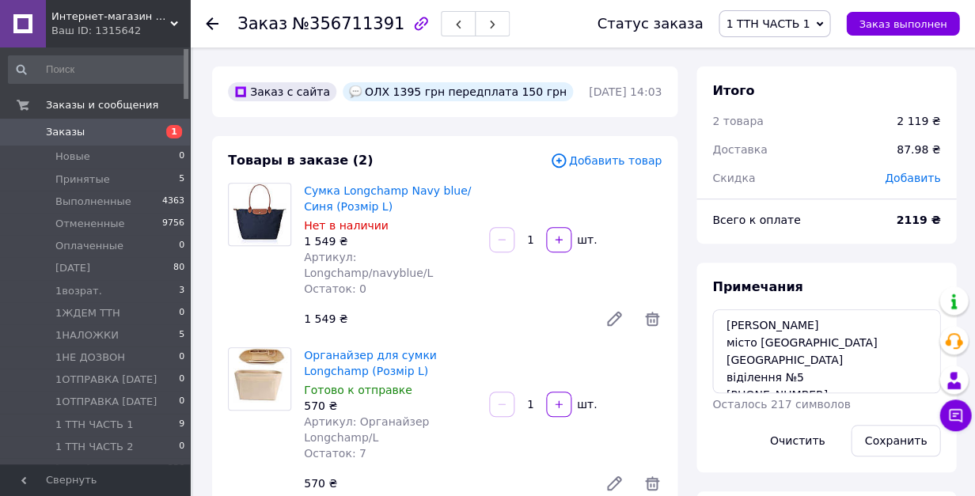
scroll to position [320, 0]
drag, startPoint x: 353, startPoint y: 263, endPoint x: 473, endPoint y: 258, distance: 120.4
click at [473, 258] on div "Артикул: Longchamp/navyblue/L" at bounding box center [390, 265] width 173 height 32
copy span "Longchamp/navyblue/L"
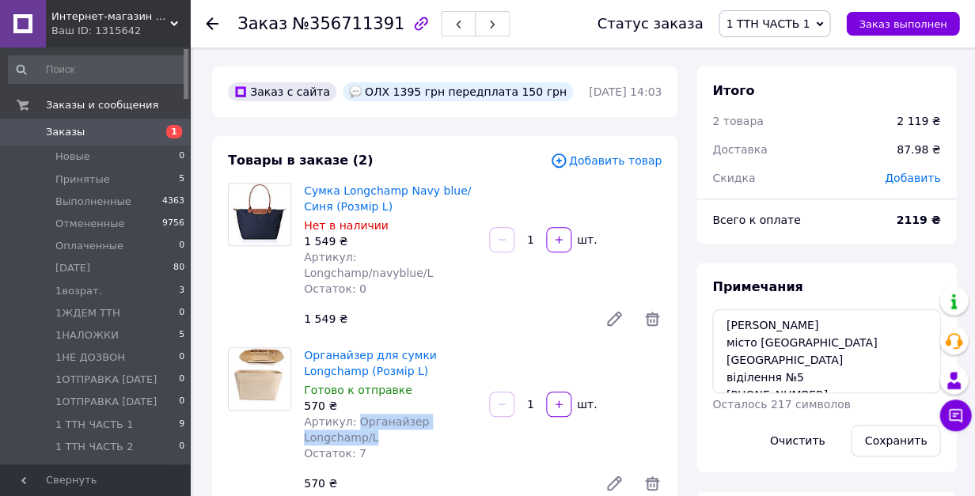
drag, startPoint x: 355, startPoint y: 410, endPoint x: 374, endPoint y: 422, distance: 23.1
click at [374, 422] on div "Артикул: Органайзер Longchamp/L" at bounding box center [390, 430] width 173 height 32
copy span "Органайзер Longchamp/L"
